Goal: Information Seeking & Learning: Learn about a topic

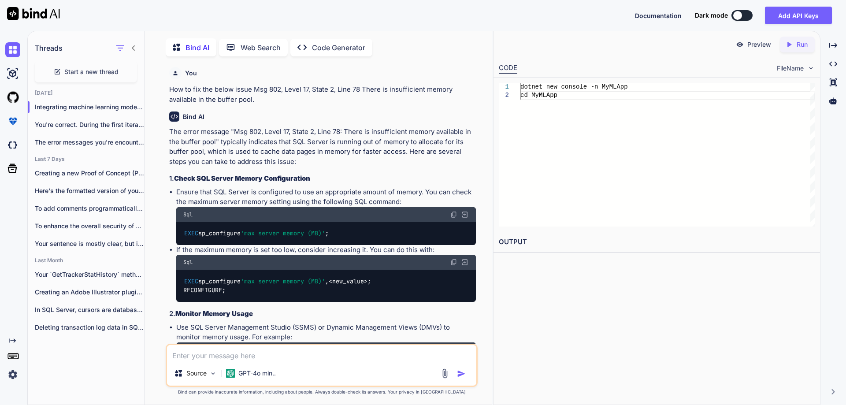
scroll to position [337, 0]
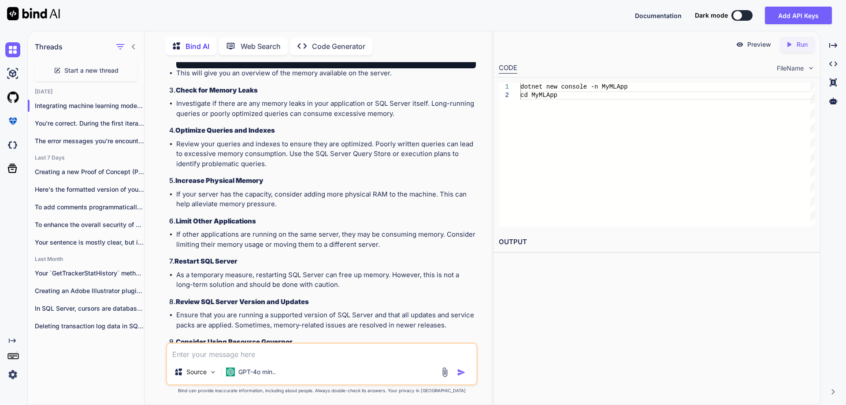
click at [337, 350] on textarea at bounding box center [321, 352] width 309 height 16
type textarea "upload file into directory in dot net core 8.0"
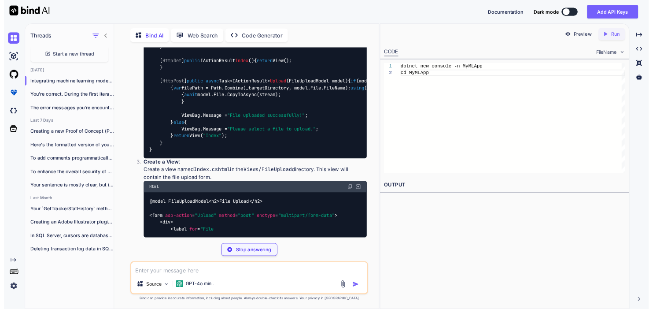
scroll to position [2192, 0]
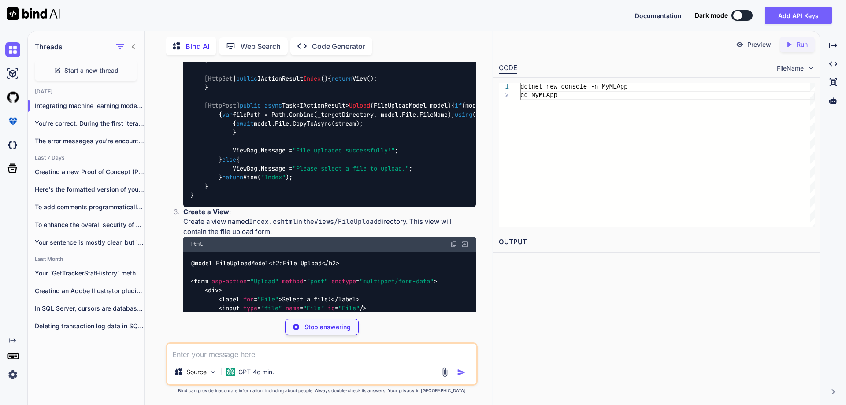
copy span "FileUploadModel"
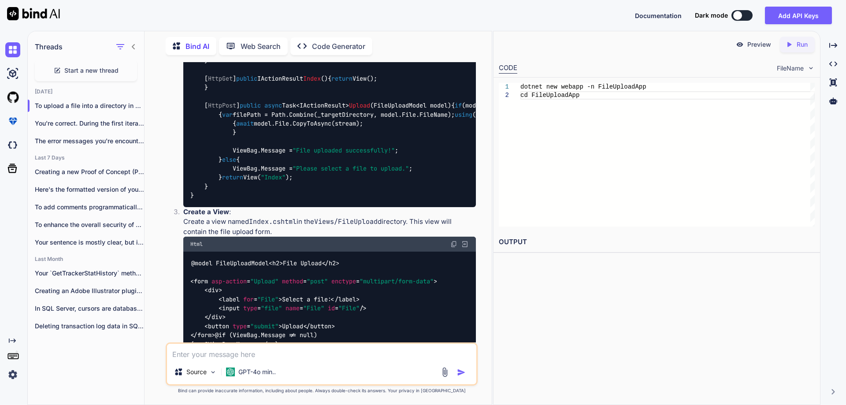
drag, startPoint x: 191, startPoint y: 180, endPoint x: 205, endPoint y: 208, distance: 31.3
copy code "public class FileUploadModel { public IFormFile File { get ; set ; } }"
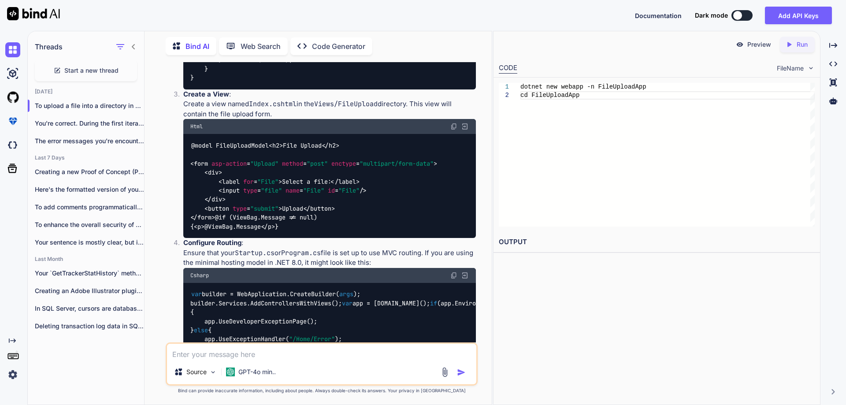
scroll to position [2324, 0]
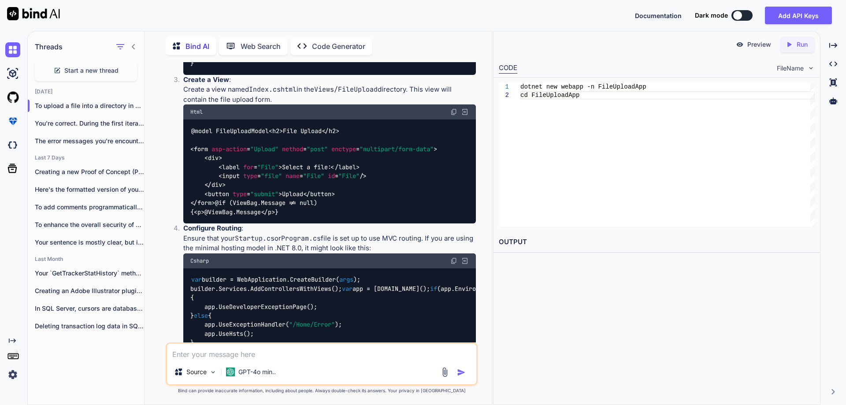
drag, startPoint x: 393, startPoint y: 202, endPoint x: 443, endPoint y: 201, distance: 49.8
drag, startPoint x: 244, startPoint y: 251, endPoint x: 319, endPoint y: 249, distance: 75.3
drag, startPoint x: 287, startPoint y: 266, endPoint x: 357, endPoint y: 265, distance: 70.5
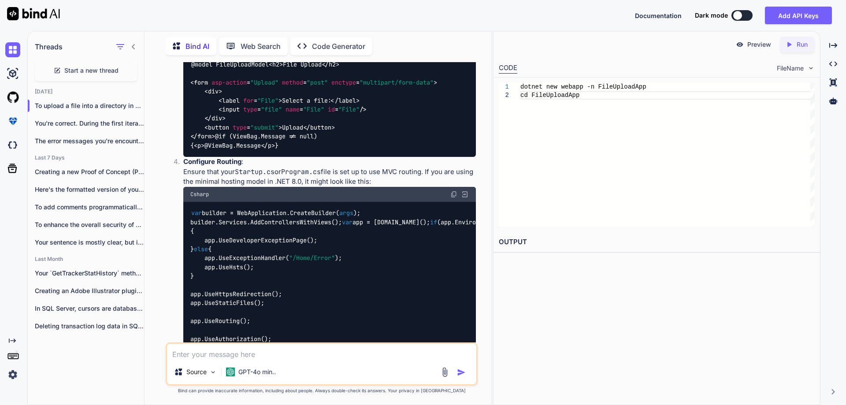
scroll to position [2456, 0]
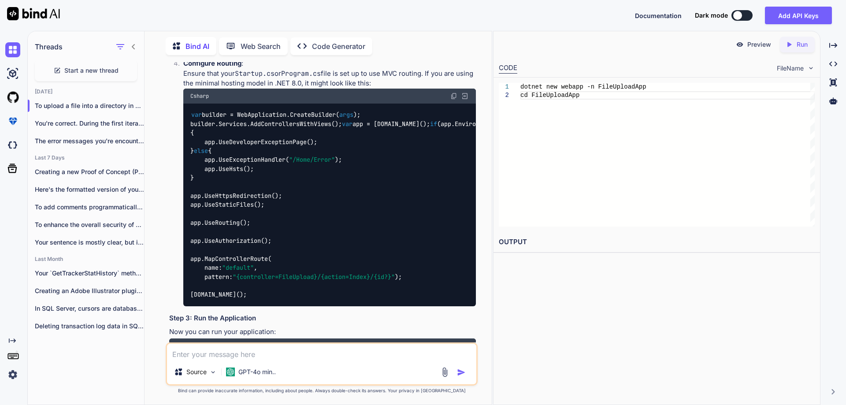
scroll to position [2588, 0]
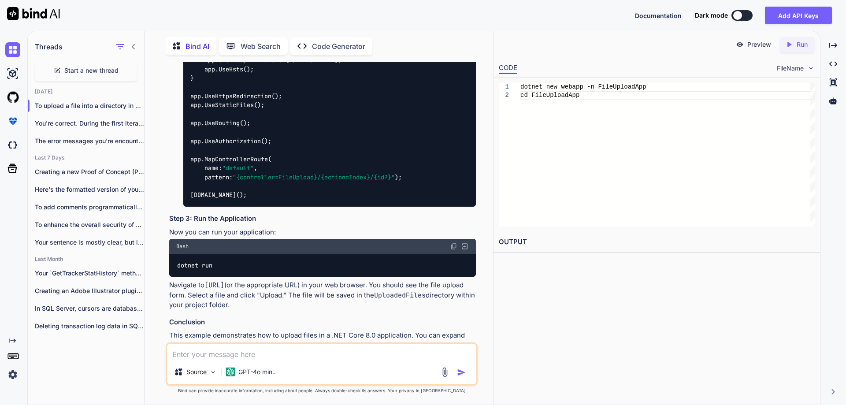
drag, startPoint x: 329, startPoint y: 203, endPoint x: 357, endPoint y: 203, distance: 27.3
drag, startPoint x: 298, startPoint y: 171, endPoint x: 364, endPoint y: 170, distance: 65.6
drag, startPoint x: 322, startPoint y: 236, endPoint x: 347, endPoint y: 233, distance: 24.9
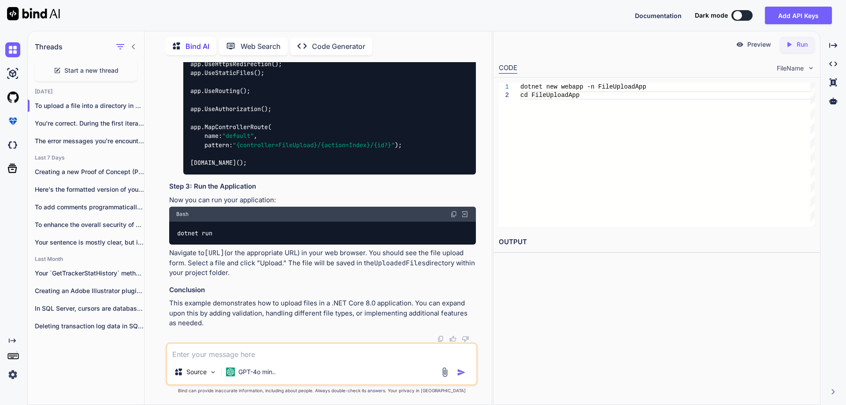
scroll to position [2456, 0]
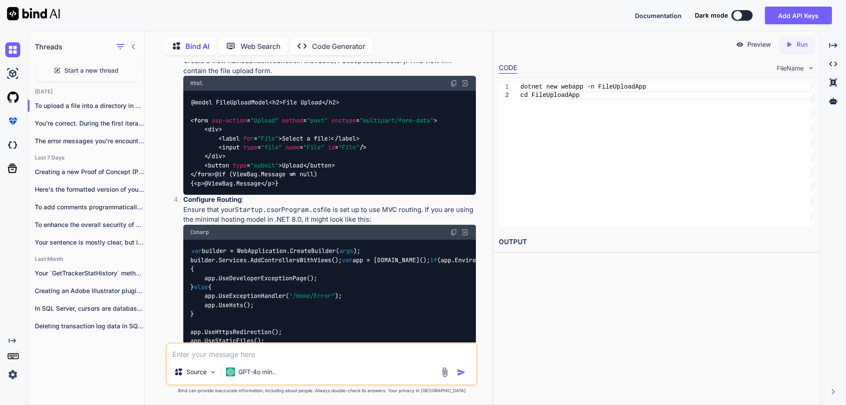
scroll to position [2368, 0]
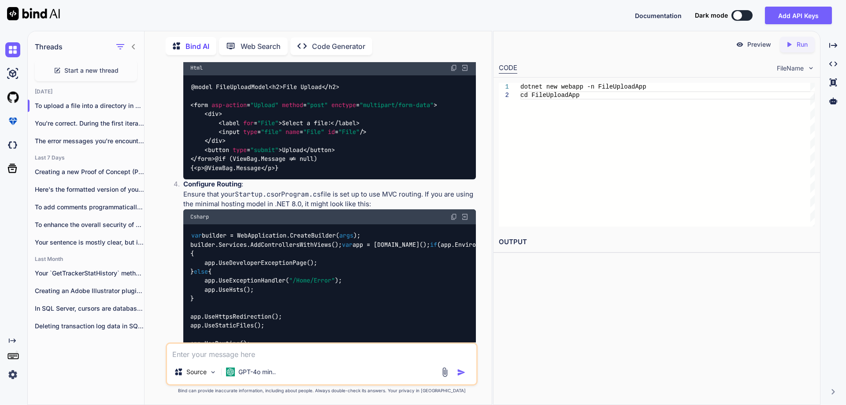
drag, startPoint x: 238, startPoint y: 141, endPoint x: 272, endPoint y: 140, distance: 33.9
copy span "FileUpload"
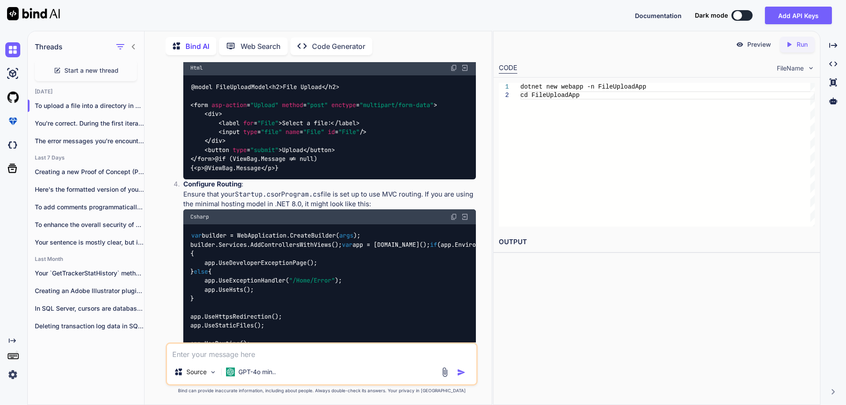
copy span "FileUploadController"
drag, startPoint x: 220, startPoint y: 197, endPoint x: 235, endPoint y: 230, distance: 36.1
copy code "// Create the directory if it doesn't exist if (!Directory.Exists(_targetDirect…"
drag, startPoint x: 205, startPoint y: 159, endPoint x: 207, endPoint y: 167, distance: 7.8
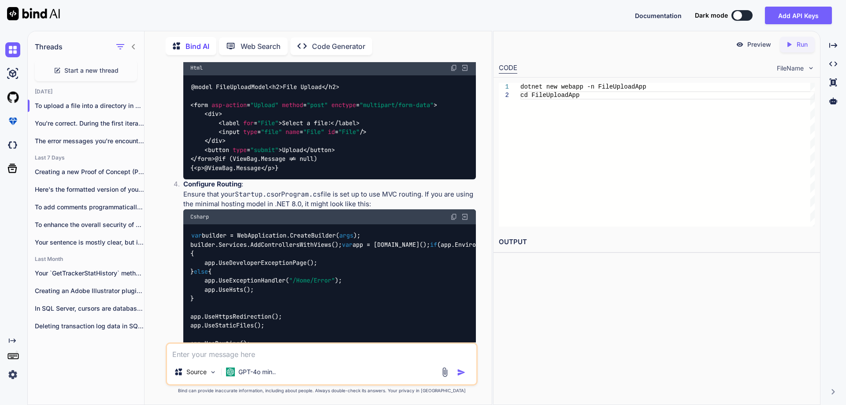
copy code "private readonly string _targetDirectory = Path.Combine(Directory.GetCurrentDir…"
drag, startPoint x: 205, startPoint y: 259, endPoint x: 218, endPoint y: 299, distance: 41.2
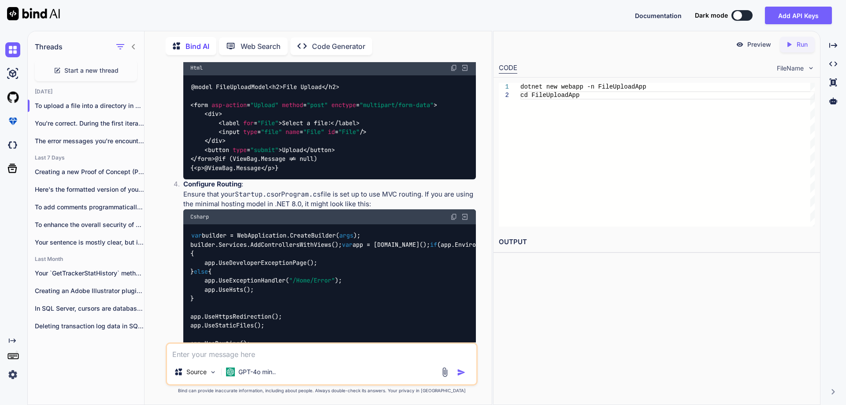
copy code "[ HttpGet ] public IActionResult Index () { return View(); }"
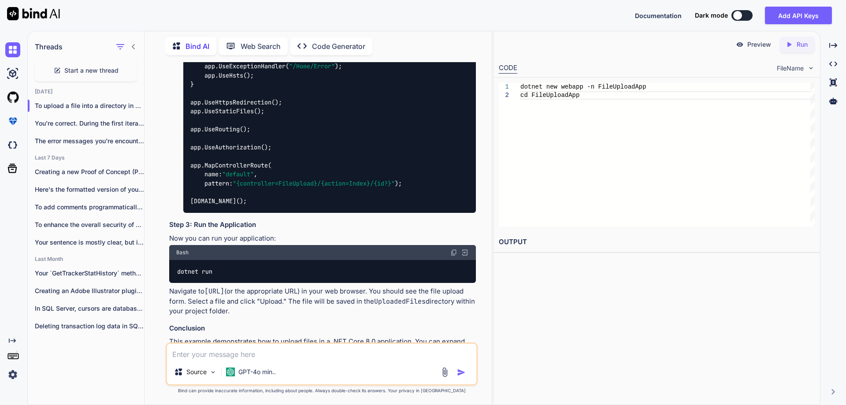
scroll to position [2588, 0]
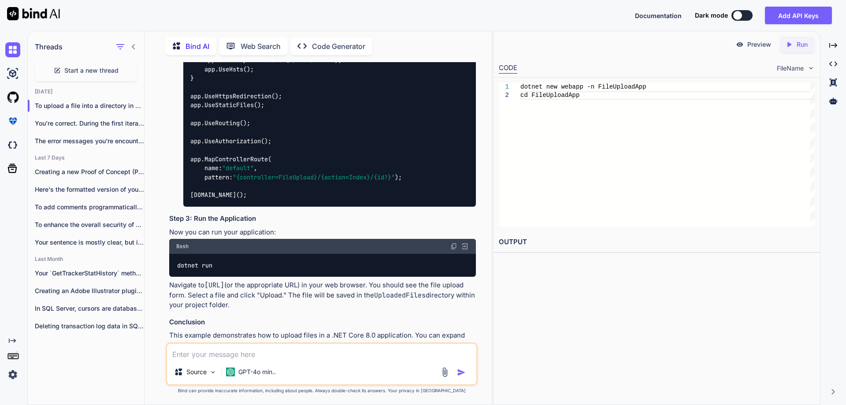
drag, startPoint x: 203, startPoint y: 92, endPoint x: 225, endPoint y: 272, distance: 180.9
copy code "[ HttpPost ] public async Task<IActionResult> Upload ( FileUploadModel model ) …"
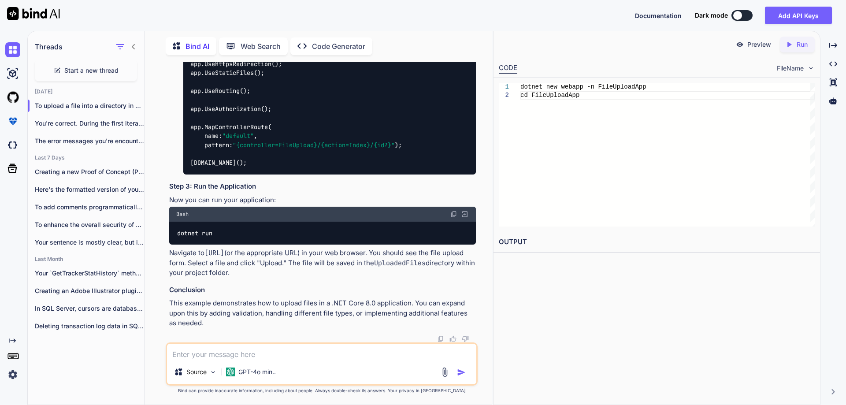
scroll to position [2809, 0]
drag, startPoint x: 211, startPoint y: 137, endPoint x: 224, endPoint y: 142, distance: 13.5
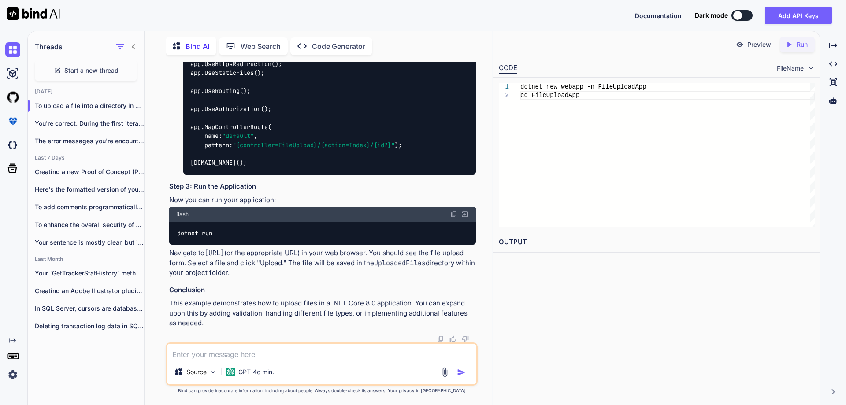
drag, startPoint x: 192, startPoint y: 137, endPoint x: 223, endPoint y: 271, distance: 138.3
copy code "@model FileUploadModel < h2 > File Upload </ h2 > < form asp-action = "Upload" …"
